Goal: Task Accomplishment & Management: Manage account settings

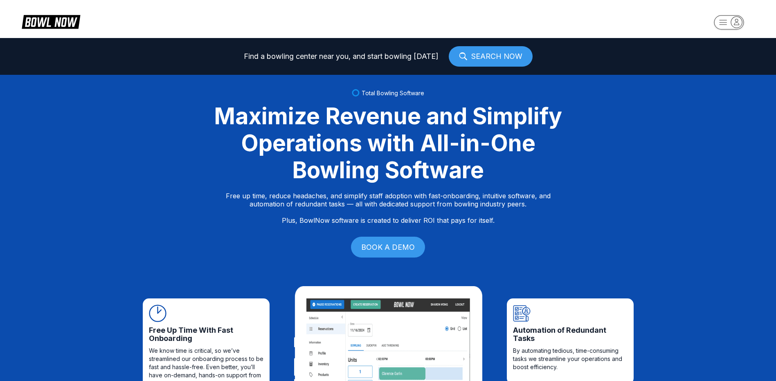
click at [730, 18] on rect "button" at bounding box center [728, 22] width 30 height 14
click at [713, 65] on div "Center Sign In" at bounding box center [728, 64] width 57 height 14
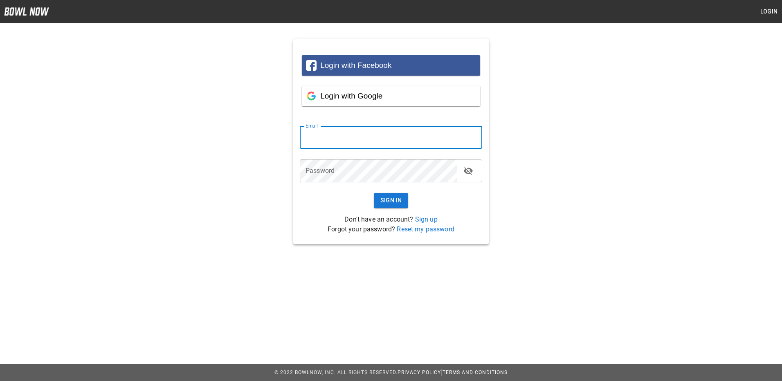
click at [353, 140] on input "email" at bounding box center [391, 137] width 182 height 23
type input "**********"
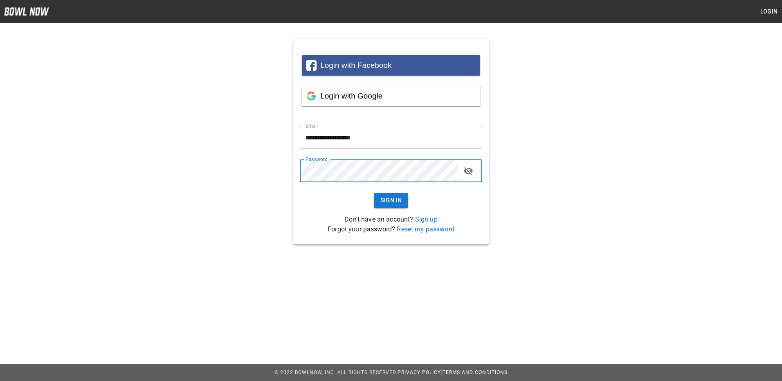
click at [374, 193] on button "Sign In" at bounding box center [391, 200] width 35 height 15
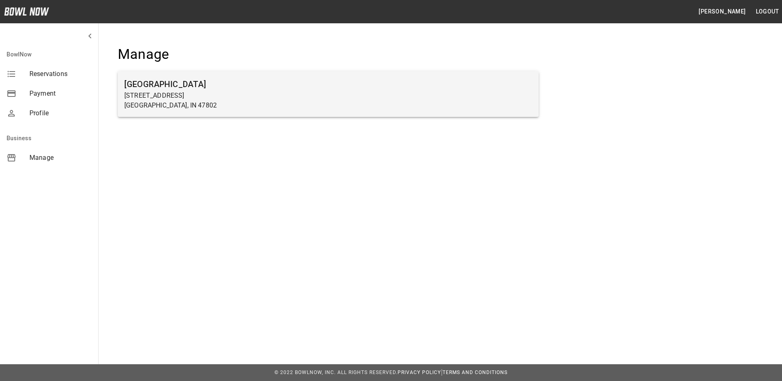
click at [158, 93] on p "600 E Springhill Dr" at bounding box center [328, 96] width 408 height 10
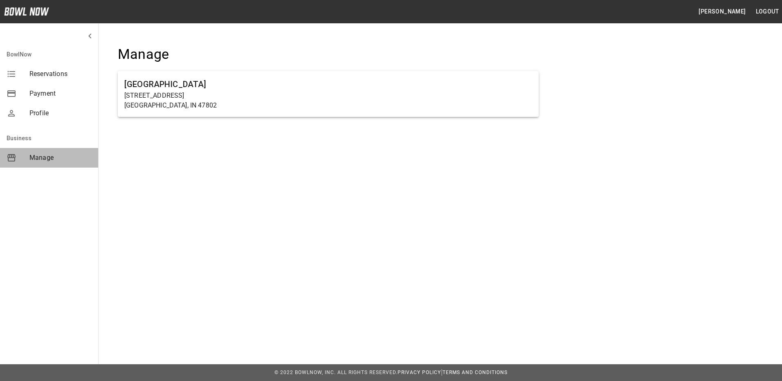
click at [43, 157] on span "Manage" at bounding box center [60, 158] width 62 height 10
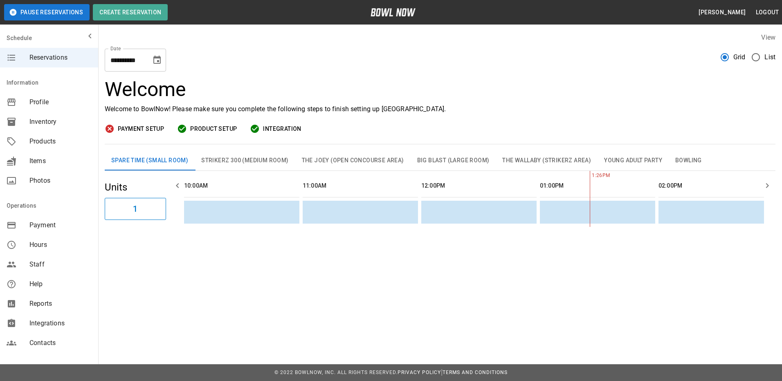
scroll to position [0, 356]
click at [128, 213] on button "1" at bounding box center [135, 209] width 61 height 22
click at [43, 228] on span "Payment" at bounding box center [60, 225] width 62 height 10
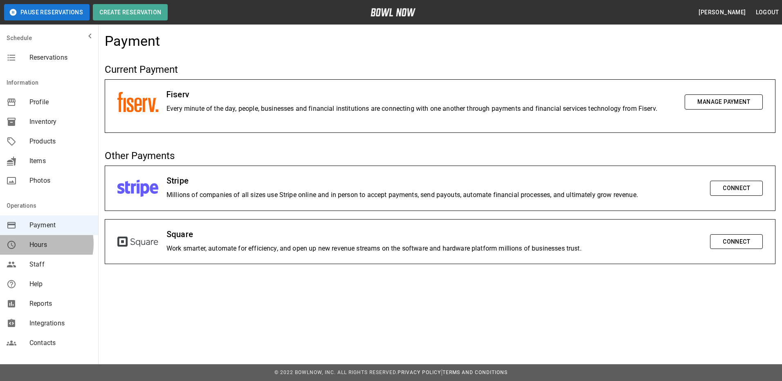
click at [36, 244] on span "Hours" at bounding box center [60, 245] width 62 height 10
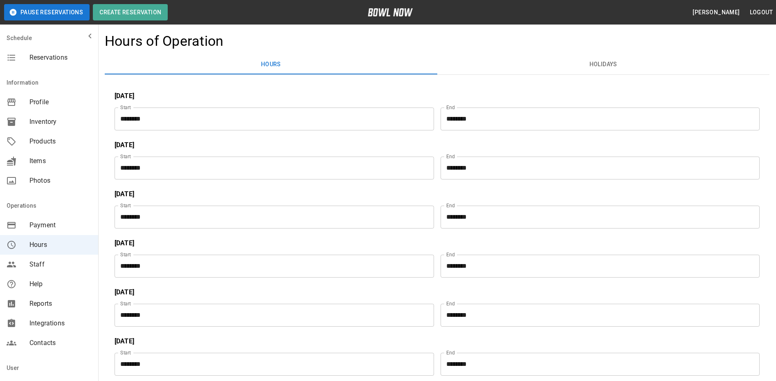
click at [37, 266] on span "Staff" at bounding box center [60, 265] width 62 height 10
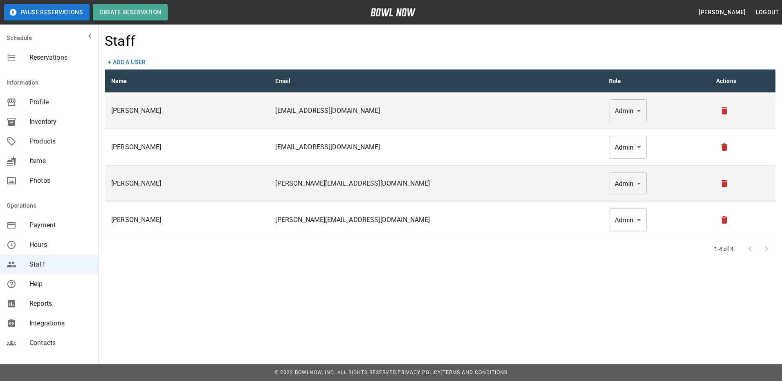
click at [128, 60] on button "+ Add a user" at bounding box center [127, 62] width 45 height 15
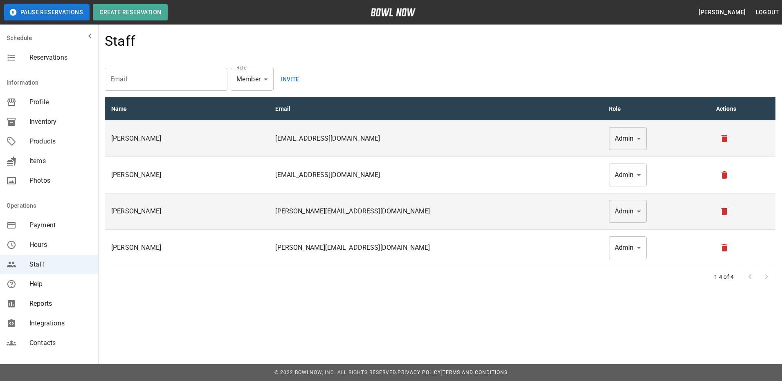
click at [157, 79] on input "email" at bounding box center [166, 79] width 123 height 23
type input "**********"
click at [265, 79] on div at bounding box center [391, 190] width 782 height 381
click at [287, 80] on button "Invite" at bounding box center [290, 79] width 26 height 23
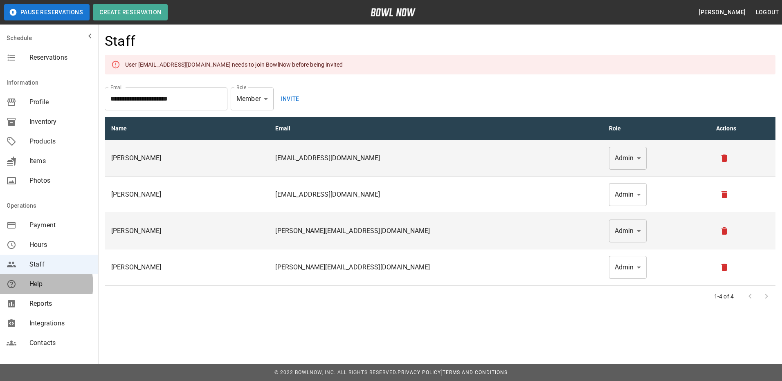
click at [32, 285] on span "Help" at bounding box center [60, 284] width 62 height 10
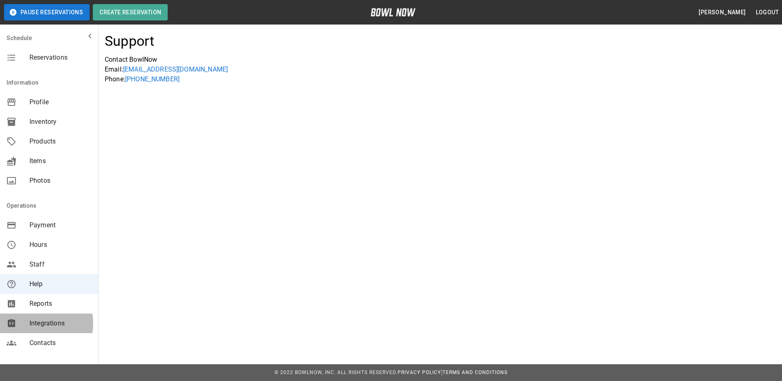
click at [41, 323] on span "Integrations" at bounding box center [60, 323] width 62 height 10
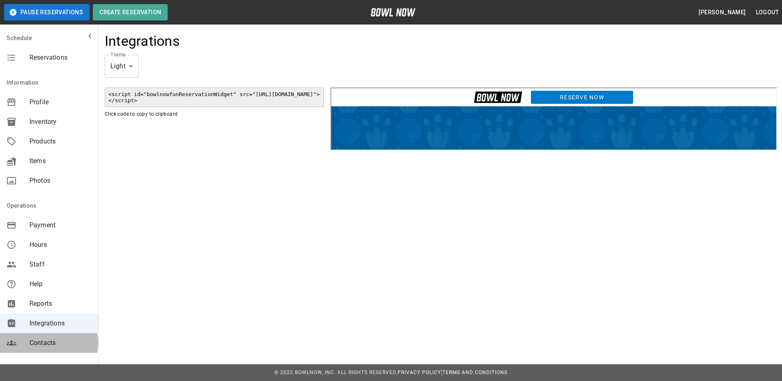
click at [48, 343] on span "Contacts" at bounding box center [60, 343] width 62 height 10
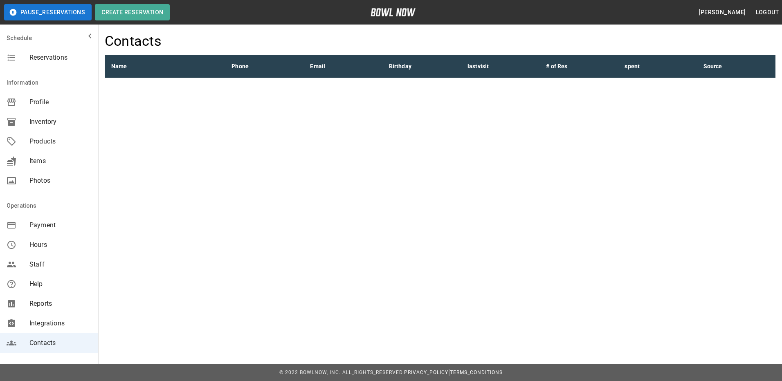
click at [35, 101] on span "Profile" at bounding box center [60, 102] width 62 height 10
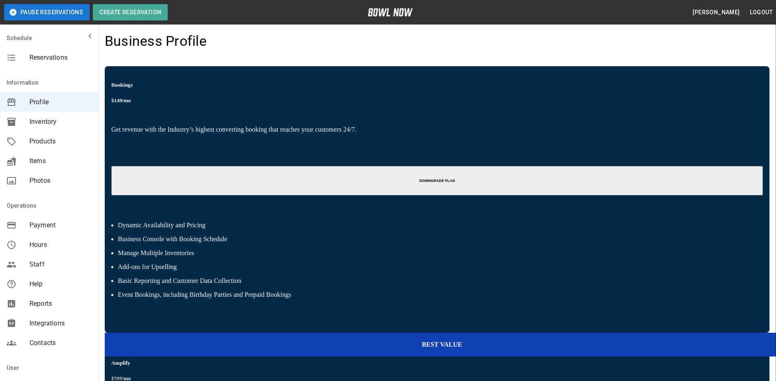
click at [201, 179] on h6 "DOWNGRADE PLAN" at bounding box center [436, 181] width 645 height 4
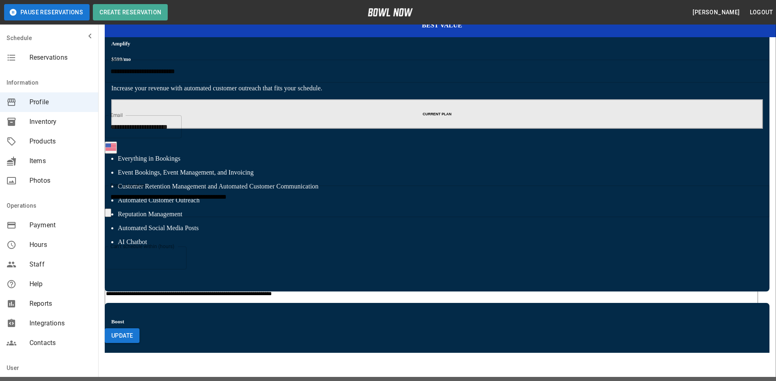
scroll to position [103, 0]
click at [369, 315] on form "**********" at bounding box center [437, 198] width 664 height 290
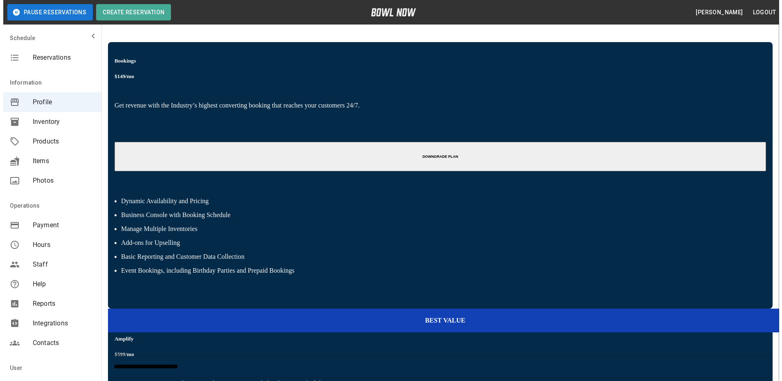
scroll to position [0, 0]
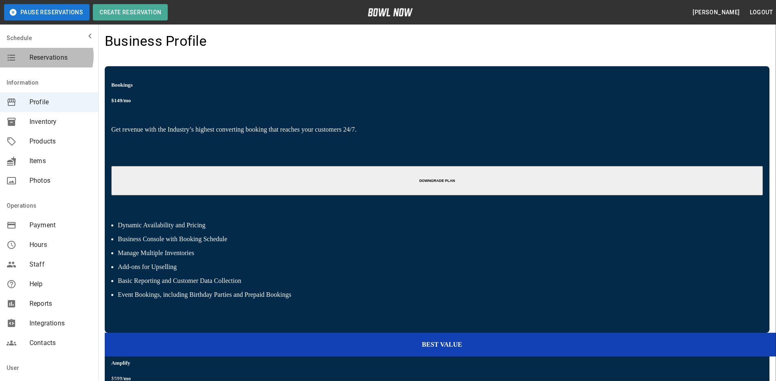
click at [42, 56] on span "Reservations" at bounding box center [60, 58] width 62 height 10
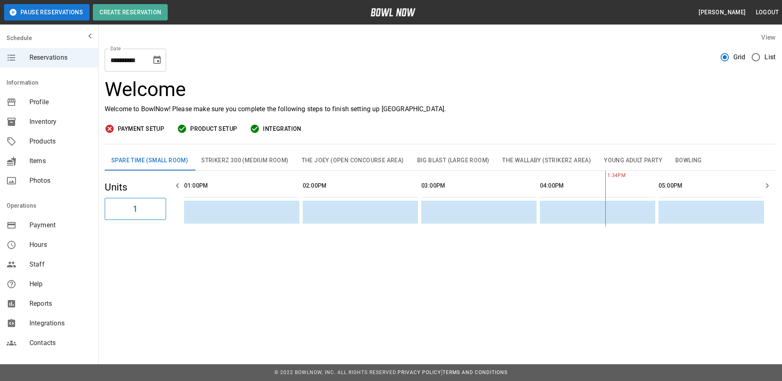
scroll to position [0, 356]
click at [766, 186] on icon "button" at bounding box center [767, 186] width 10 height 10
click at [176, 187] on icon "button" at bounding box center [178, 186] width 10 height 10
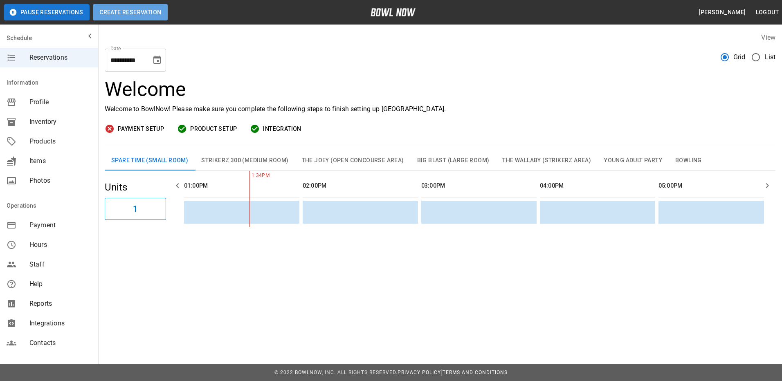
click at [127, 12] on button "Create Reservation" at bounding box center [130, 12] width 75 height 16
type input "**********"
click at [37, 342] on span "Contacts" at bounding box center [60, 343] width 62 height 10
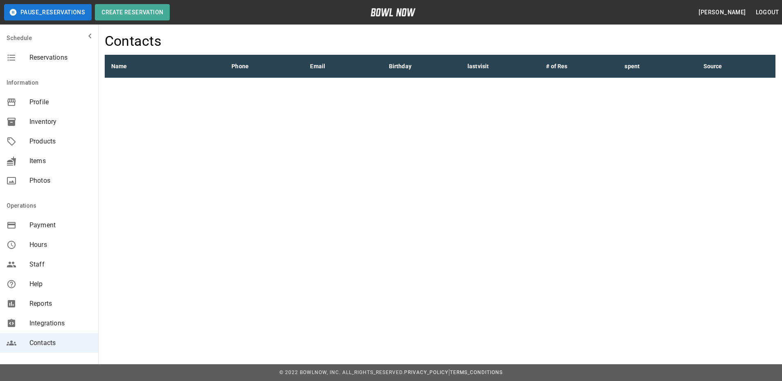
click at [40, 283] on span "Help" at bounding box center [60, 284] width 62 height 10
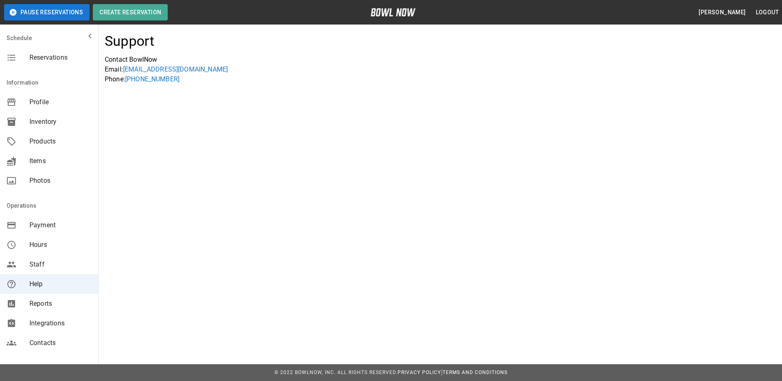
click at [51, 60] on span "Reservations" at bounding box center [60, 58] width 62 height 10
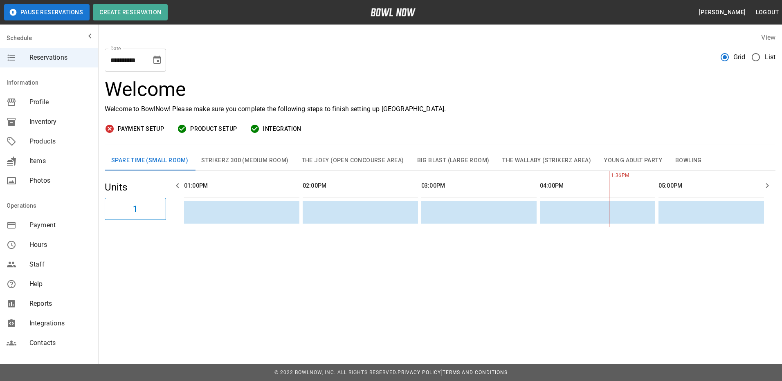
scroll to position [0, 356]
click at [121, 13] on button "Create Reservation" at bounding box center [130, 12] width 75 height 16
type input "**********"
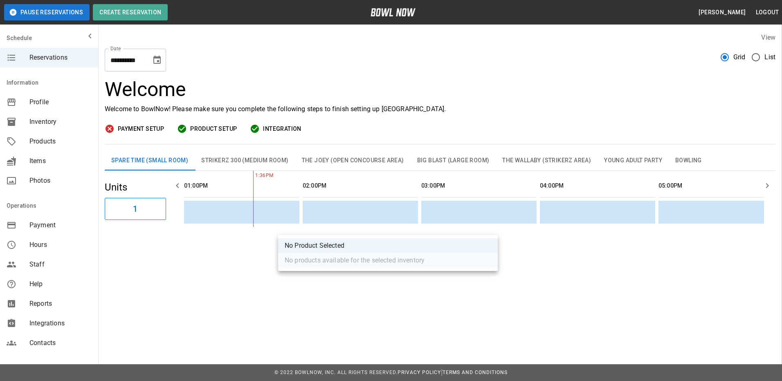
click at [490, 223] on div at bounding box center [391, 190] width 782 height 381
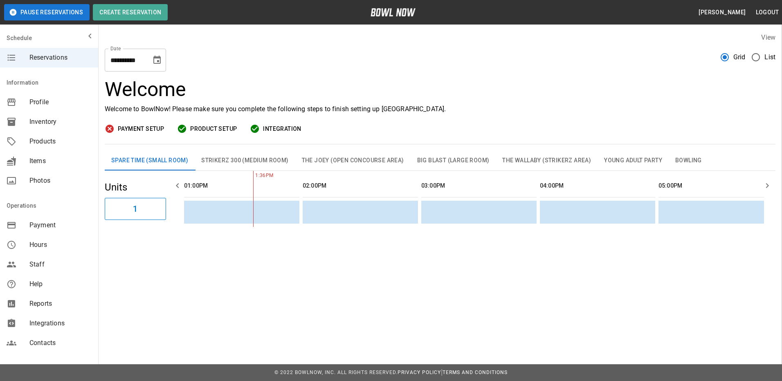
scroll to position [41, 0]
click at [446, 161] on button "Big Blast (Large Room)" at bounding box center [452, 161] width 85 height 20
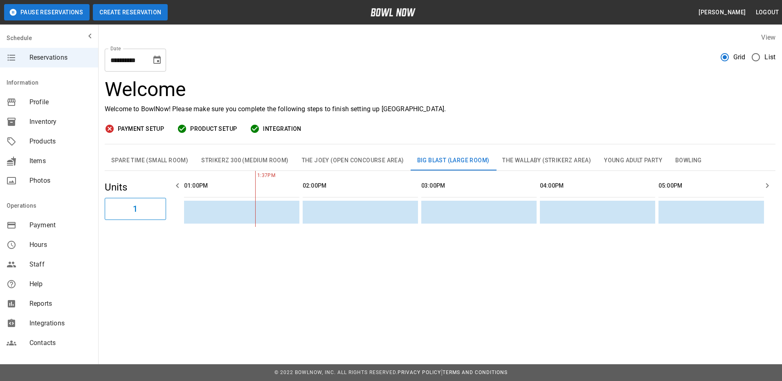
click at [111, 14] on button "Create Reservation" at bounding box center [130, 12] width 75 height 16
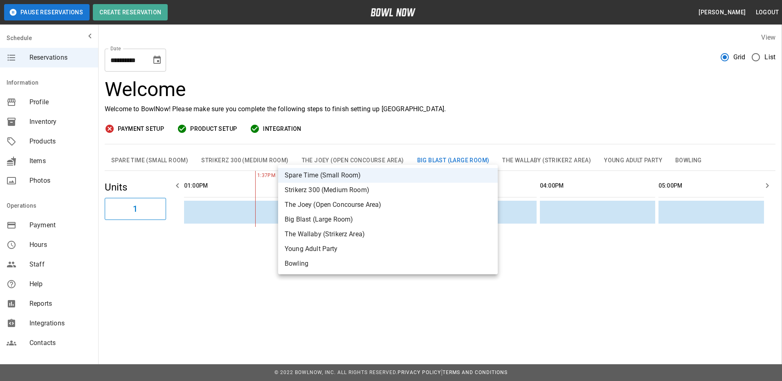
click at [296, 218] on li "Big Blast (Large Room)" at bounding box center [388, 219] width 220 height 15
type input "**********"
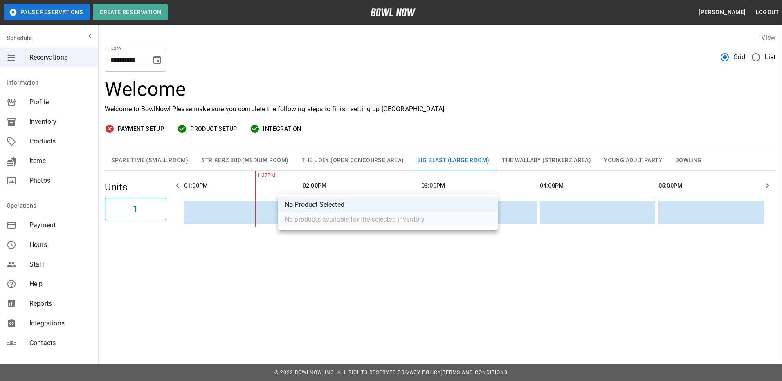
click at [492, 184] on div at bounding box center [391, 190] width 782 height 381
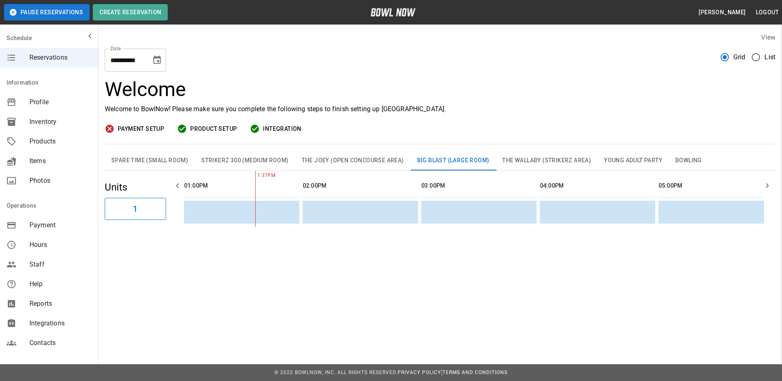
type input "***"
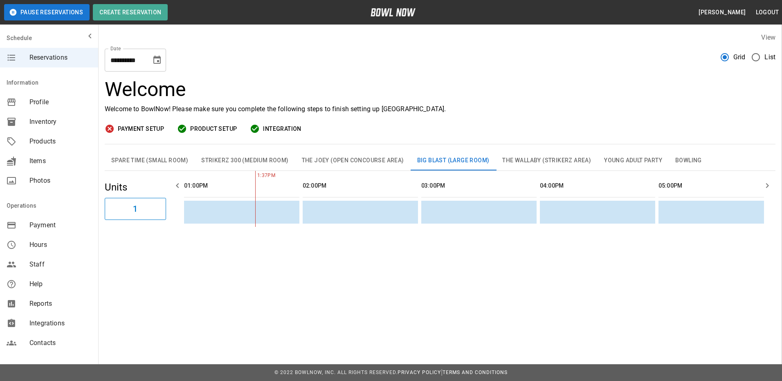
scroll to position [0, 0]
type input "**********"
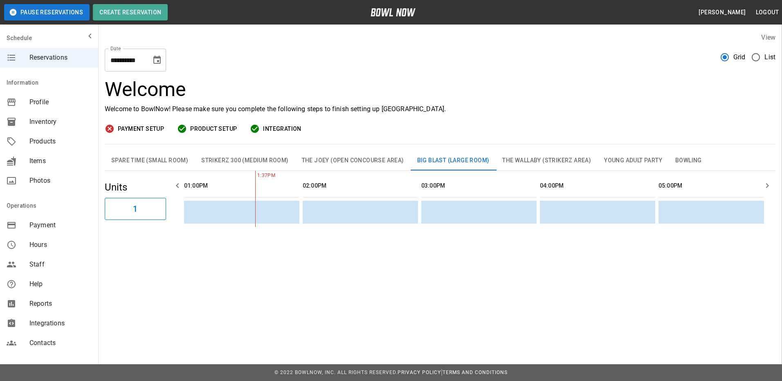
type input "**********"
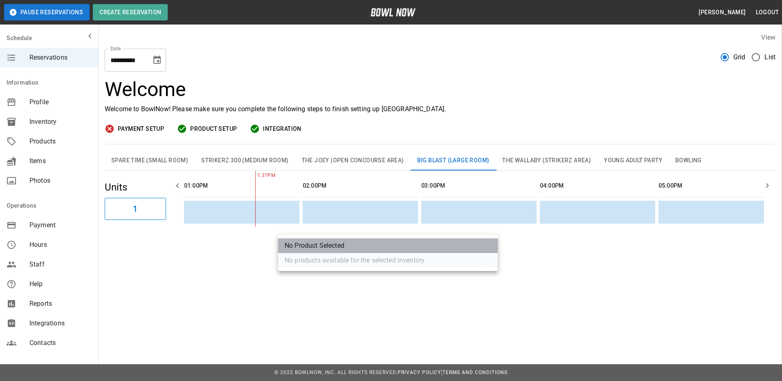
click at [305, 244] on li "No Product Selected" at bounding box center [388, 245] width 220 height 15
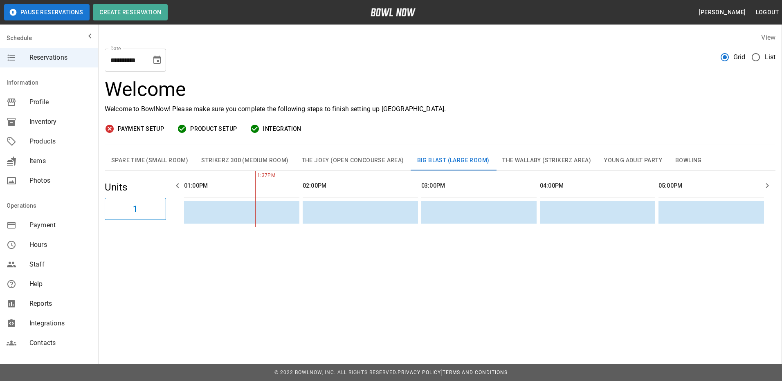
scroll to position [150, 0]
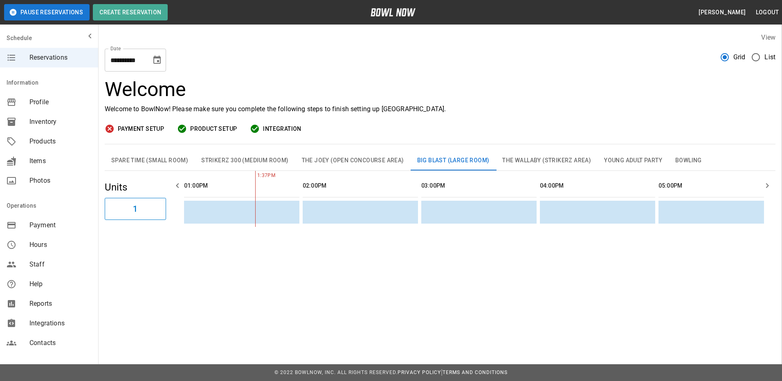
click at [327, 321] on div "**********" at bounding box center [391, 190] width 782 height 381
click at [28, 9] on button "Pause Reservations" at bounding box center [46, 12] width 85 height 16
click at [38, 145] on span "Products" at bounding box center [60, 142] width 62 height 10
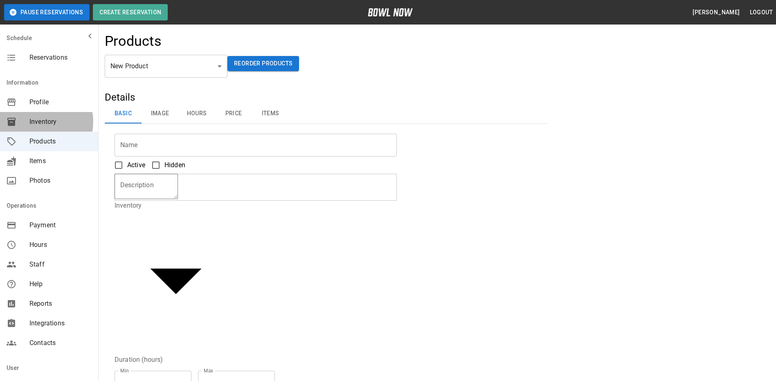
click at [38, 122] on span "Inventory" at bounding box center [60, 122] width 62 height 10
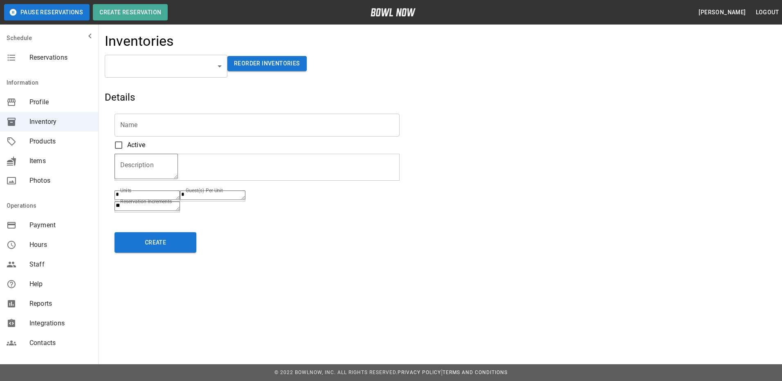
click at [38, 146] on span "Products" at bounding box center [60, 142] width 62 height 10
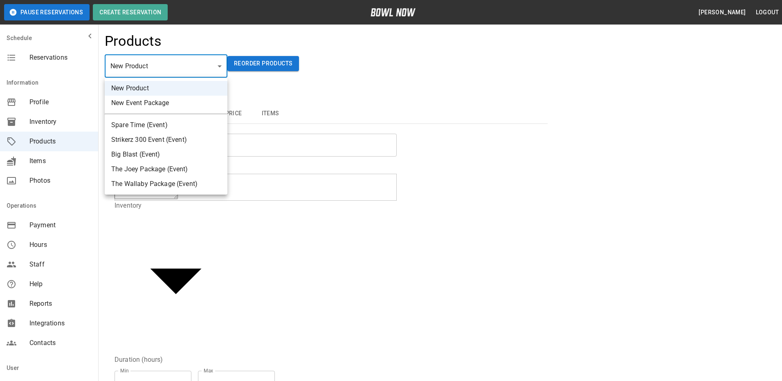
click at [144, 123] on li "Spare Time (Event)" at bounding box center [166, 125] width 123 height 15
type input "*"
type input "**********"
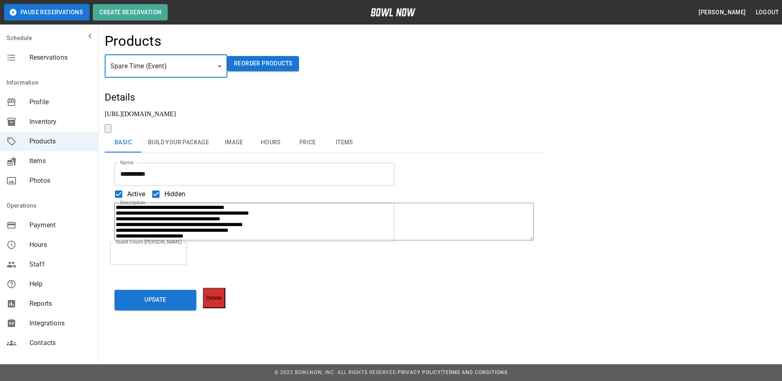
scroll to position [38, 0]
click at [244, 224] on textarea "**********" at bounding box center [323, 222] width 419 height 38
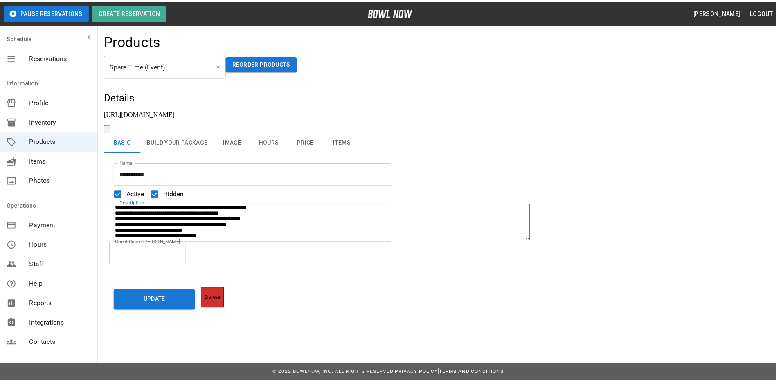
scroll to position [47, 0]
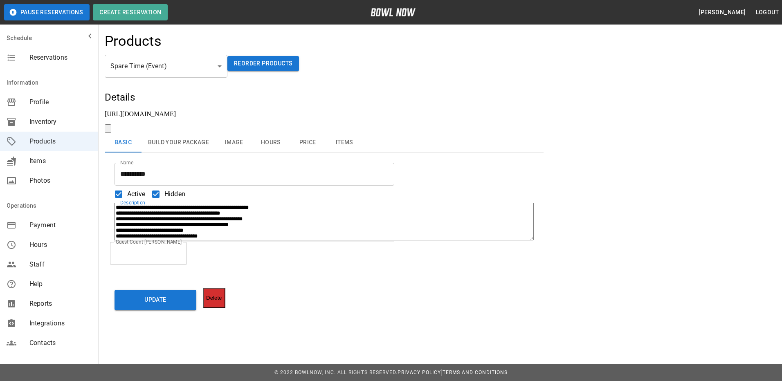
drag, startPoint x: 120, startPoint y: 220, endPoint x: 238, endPoint y: 219, distance: 117.4
click at [238, 219] on textarea "**********" at bounding box center [323, 222] width 419 height 38
type textarea "**********"
drag, startPoint x: 229, startPoint y: 220, endPoint x: 212, endPoint y: 238, distance: 24.9
drag, startPoint x: 212, startPoint y: 238, endPoint x: 291, endPoint y: 263, distance: 83.1
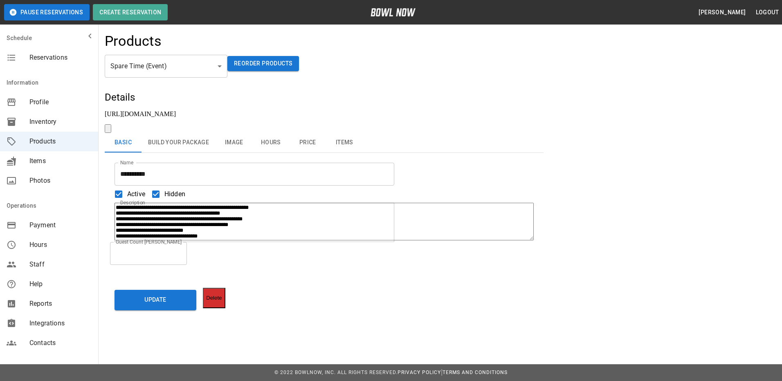
click at [291, 263] on div "Guest Count Max * Guest Count Max" at bounding box center [254, 253] width 280 height 23
drag, startPoint x: 235, startPoint y: 218, endPoint x: 108, endPoint y: 221, distance: 126.8
click at [114, 221] on div "**********" at bounding box center [254, 222] width 280 height 39
click at [126, 303] on button "Update" at bounding box center [155, 300] width 82 height 20
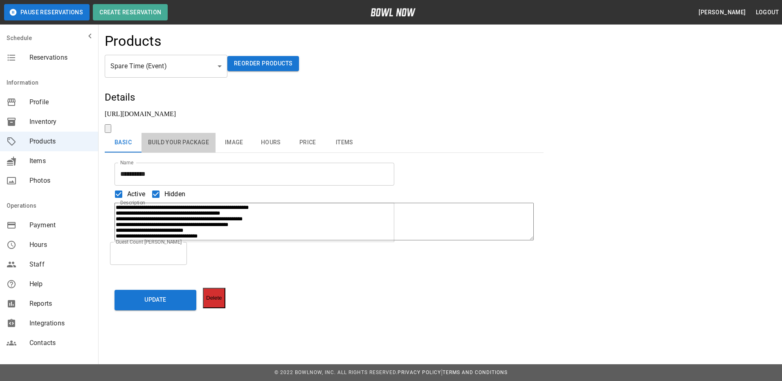
click at [167, 133] on button "Build Your Package" at bounding box center [178, 143] width 74 height 20
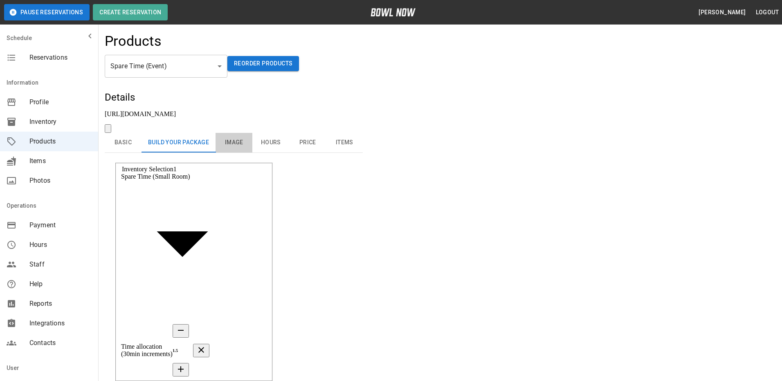
click at [233, 133] on button "Image" at bounding box center [233, 143] width 37 height 20
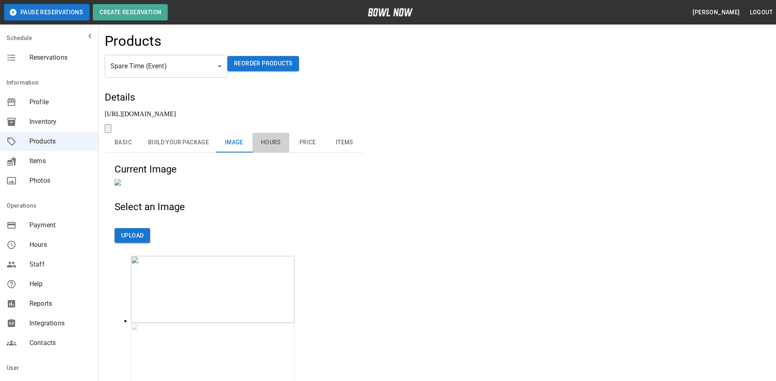
click at [267, 133] on button "Hours" at bounding box center [270, 143] width 37 height 20
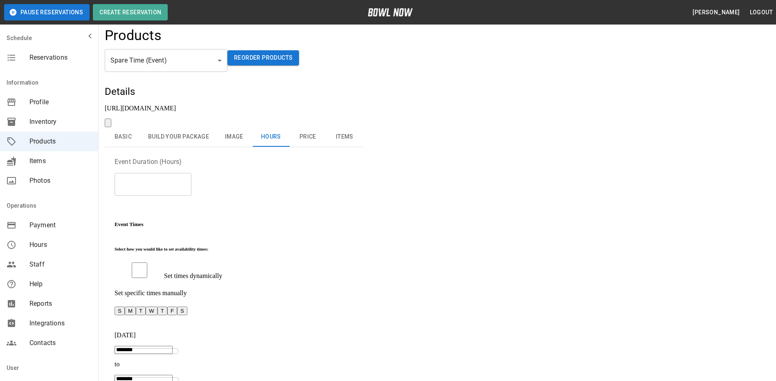
scroll to position [0, 0]
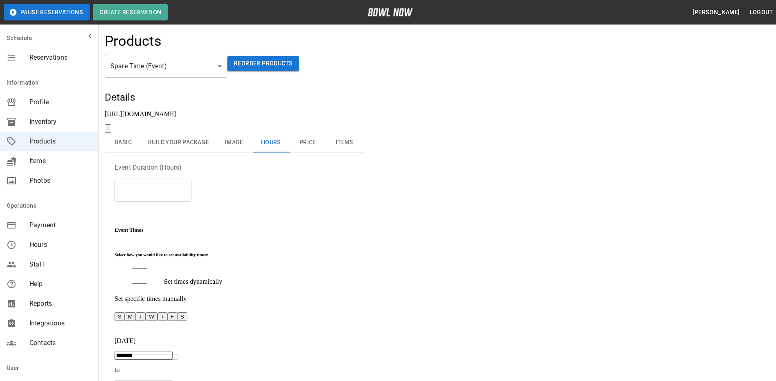
click at [305, 133] on button "Price" at bounding box center [307, 143] width 37 height 20
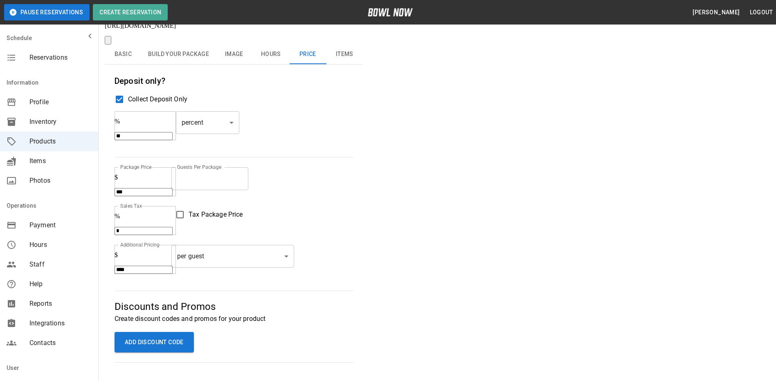
scroll to position [119, 0]
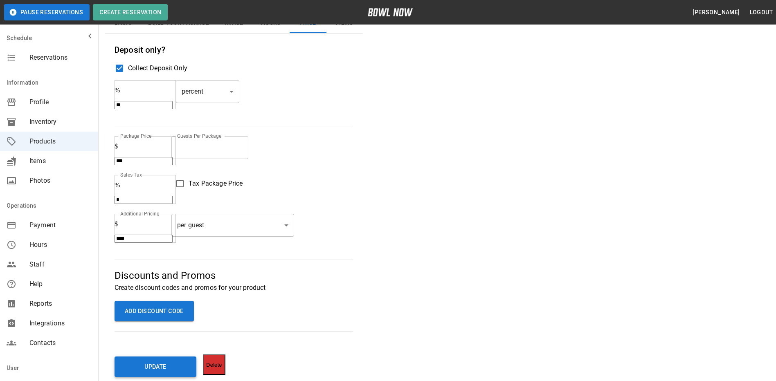
click at [142, 357] on button "Update" at bounding box center [155, 367] width 82 height 20
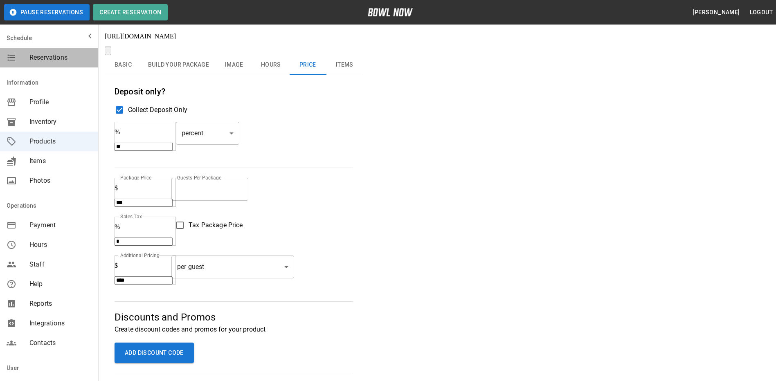
click at [56, 56] on span "Reservations" at bounding box center [60, 58] width 62 height 10
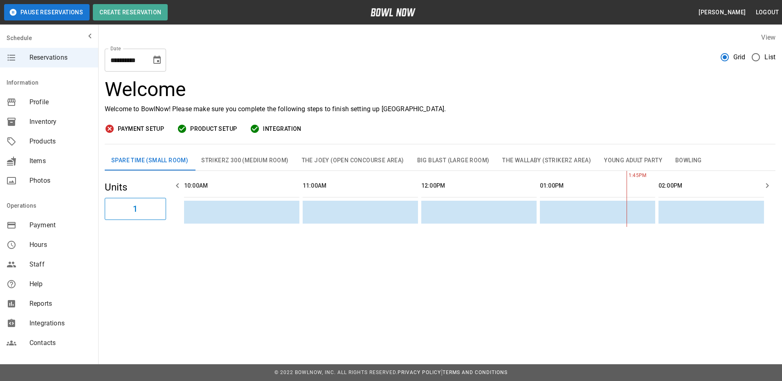
scroll to position [0, 356]
click at [36, 280] on span "Help" at bounding box center [60, 284] width 62 height 10
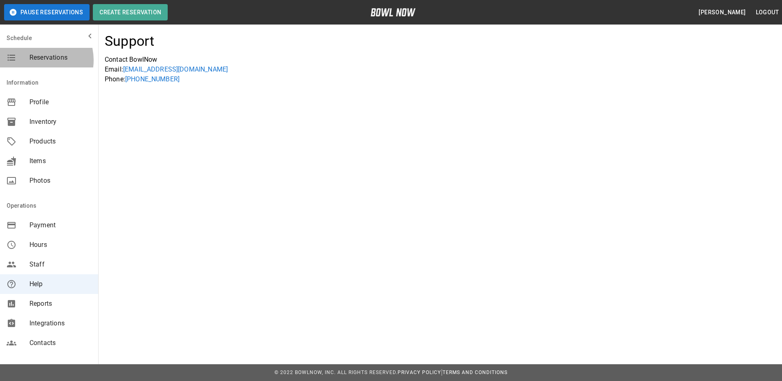
click at [36, 60] on span "Reservations" at bounding box center [60, 58] width 62 height 10
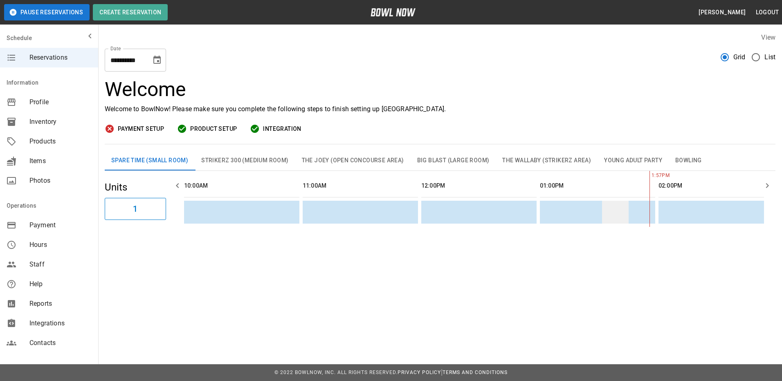
scroll to position [0, 356]
click at [163, 273] on div "**********" at bounding box center [391, 139] width 782 height 278
click at [151, 128] on span "Payment Setup" at bounding box center [141, 129] width 46 height 10
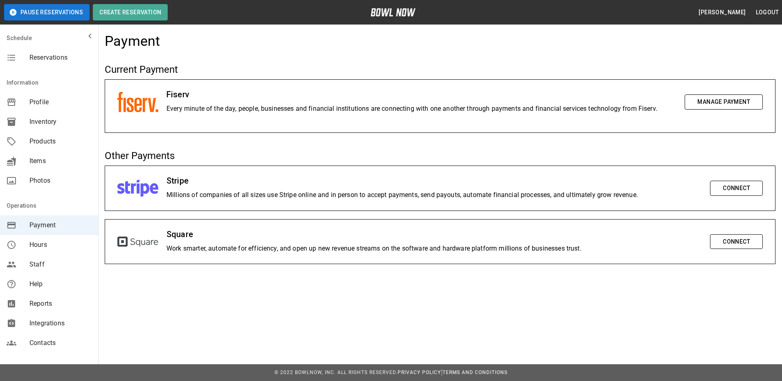
click at [708, 101] on button "Manage Payment" at bounding box center [723, 101] width 78 height 15
